Goal: Information Seeking & Learning: Learn about a topic

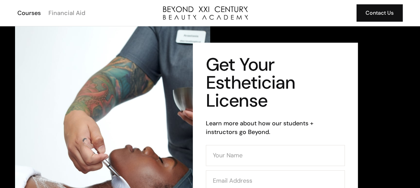
click at [66, 11] on div "Financial Aid" at bounding box center [66, 13] width 37 height 9
click at [28, 12] on div "Courses" at bounding box center [28, 13] width 23 height 9
